Goal: Task Accomplishment & Management: Complete application form

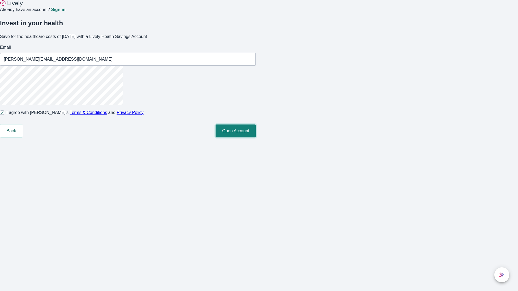
click at [256, 137] on button "Open Account" at bounding box center [235, 131] width 40 height 13
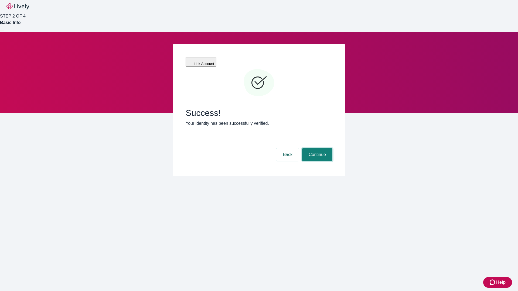
click at [316, 148] on button "Continue" at bounding box center [317, 154] width 30 height 13
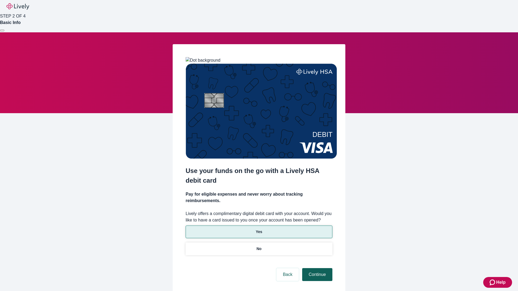
click at [259, 229] on p "Yes" at bounding box center [259, 232] width 6 height 6
click at [316, 268] on button "Continue" at bounding box center [317, 274] width 30 height 13
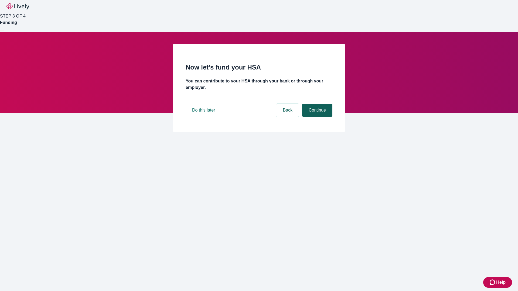
click at [316, 117] on button "Continue" at bounding box center [317, 110] width 30 height 13
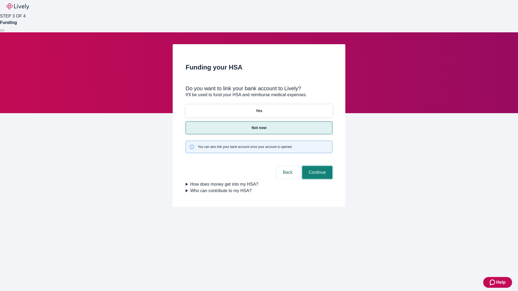
click at [316, 166] on button "Continue" at bounding box center [317, 172] width 30 height 13
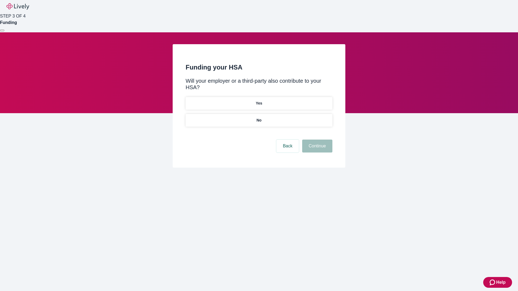
click at [259, 118] on p "No" at bounding box center [258, 121] width 5 height 6
click at [316, 140] on button "Continue" at bounding box center [317, 146] width 30 height 13
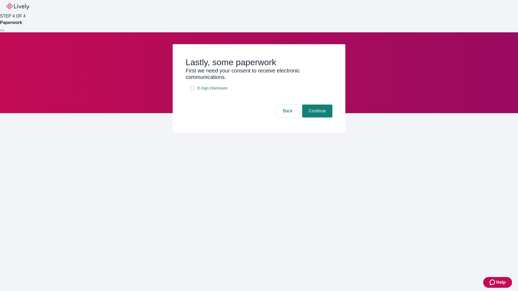
click at [192, 90] on input "E-Sign Disclosure" at bounding box center [192, 88] width 4 height 4
checkbox input "true"
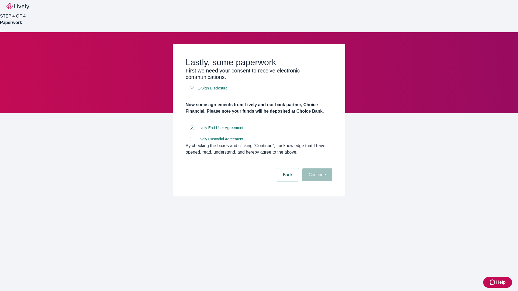
click at [192, 141] on input "Lively Custodial Agreement" at bounding box center [192, 139] width 4 height 4
checkbox input "true"
click at [316, 181] on button "Continue" at bounding box center [317, 174] width 30 height 13
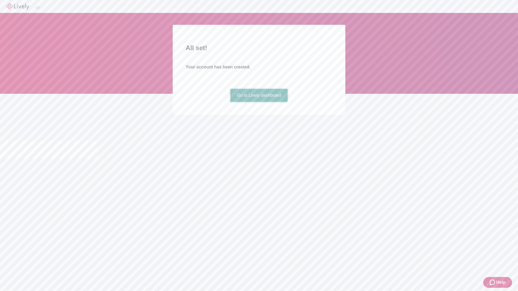
click at [259, 102] on link "Go to Lively dashboard" at bounding box center [258, 95] width 57 height 13
